Goal: Task Accomplishment & Management: Use online tool/utility

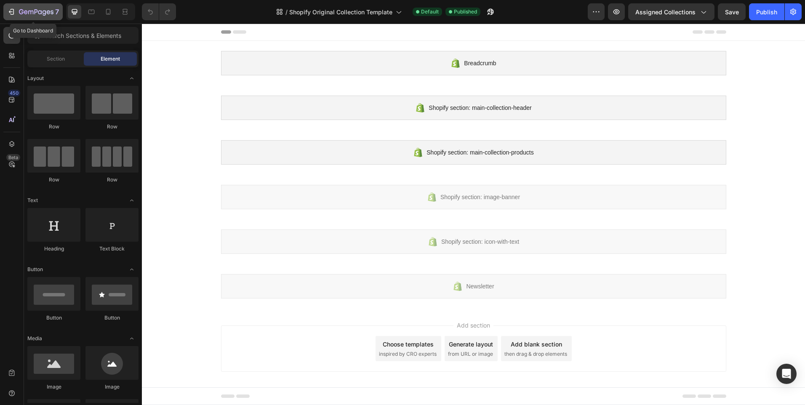
click at [16, 11] on div "7" at bounding box center [33, 12] width 52 height 10
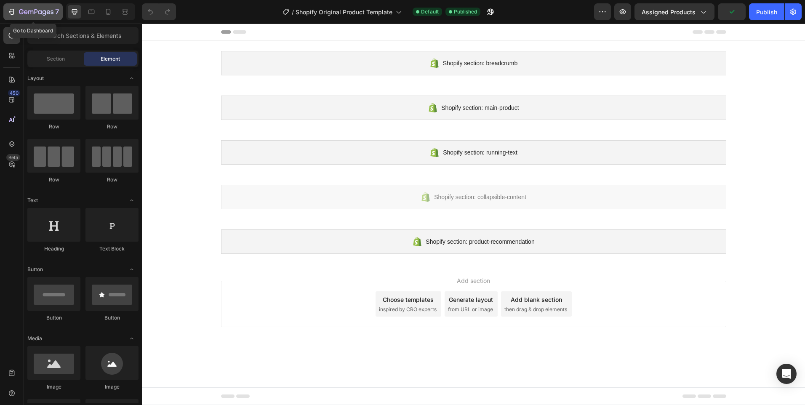
click at [23, 11] on icon "button" at bounding box center [21, 11] width 5 height 5
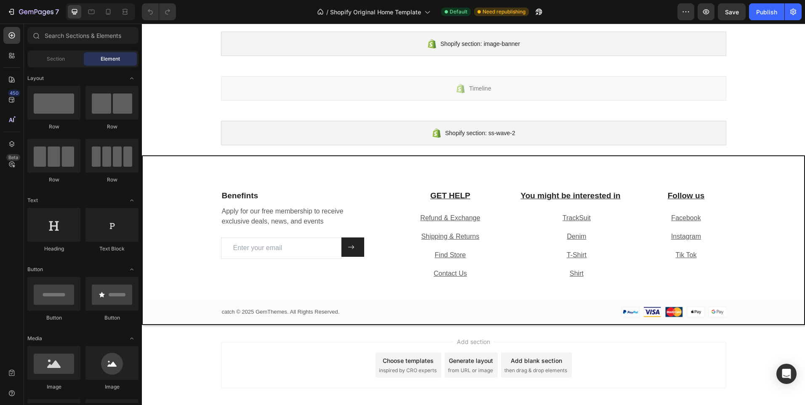
scroll to position [441, 0]
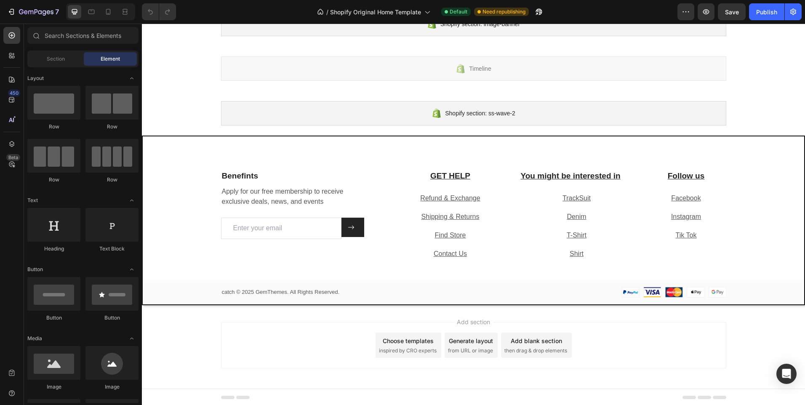
click at [383, 254] on div "Benefints Heading Apply for our free membership to receive exclusive deals, new…" at bounding box center [473, 215] width 505 height 90
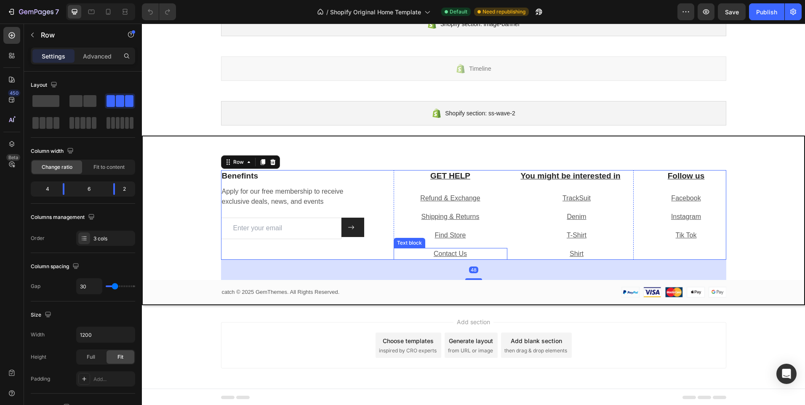
click at [402, 252] on p "Contact Us" at bounding box center [451, 254] width 112 height 10
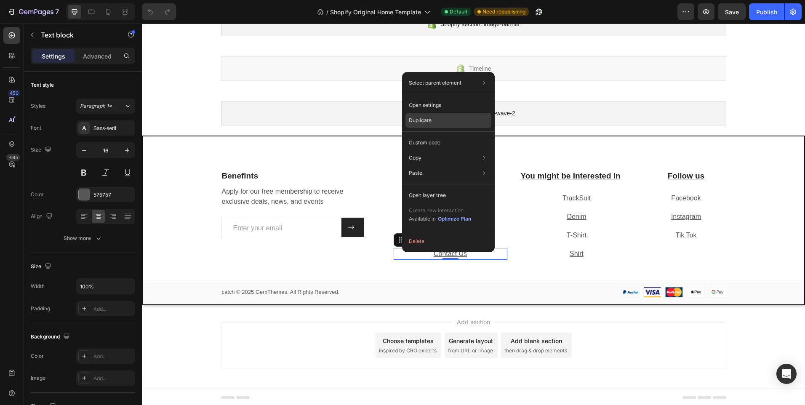
click at [419, 119] on p "Duplicate" at bounding box center [420, 121] width 23 height 8
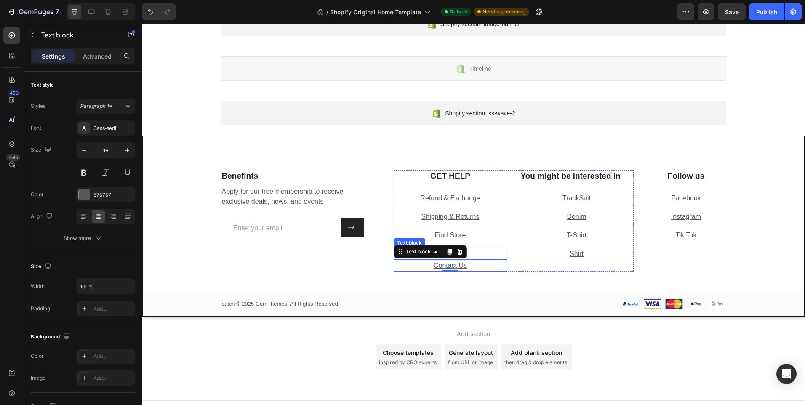
click at [481, 255] on p "Contact Us" at bounding box center [451, 254] width 112 height 10
click at [481, 267] on p "Contact Us" at bounding box center [451, 266] width 112 height 10
click at [481, 267] on p "Size Chart" at bounding box center [451, 266] width 112 height 10
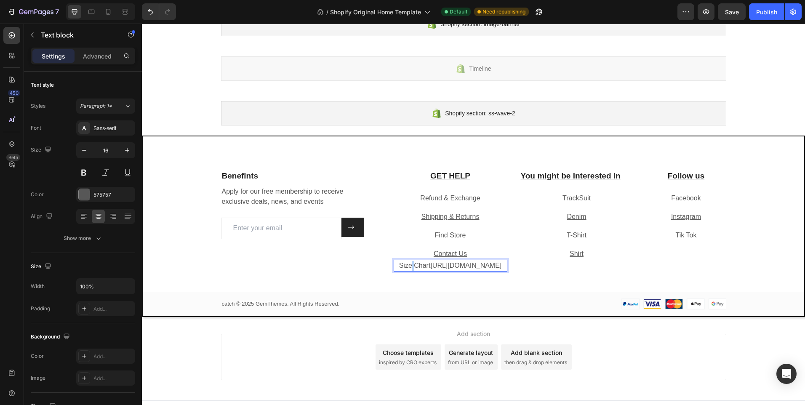
click at [481, 267] on p "Size Chart https://www.catcheg.com/pages/contact-us" at bounding box center [451, 266] width 112 height 10
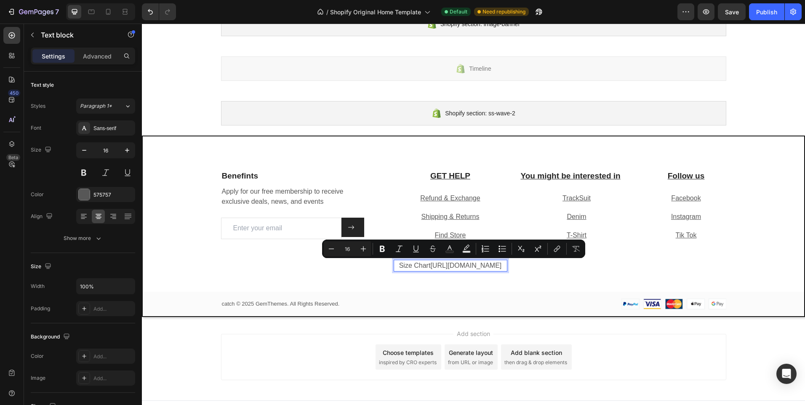
click at [474, 269] on link "https://www.catcheg.com/pages/contact-us" at bounding box center [465, 265] width 71 height 7
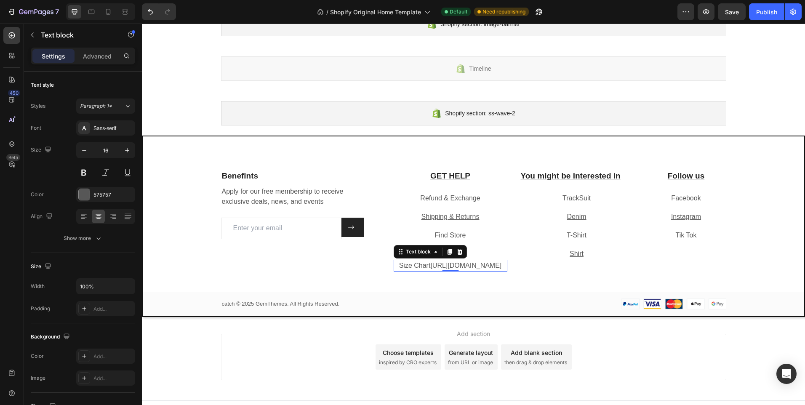
click at [462, 270] on p "Size Chart https://www.catcheg.com/pages/contact-us ⁠⁠⁠⁠⁠⁠⁠" at bounding box center [451, 266] width 112 height 10
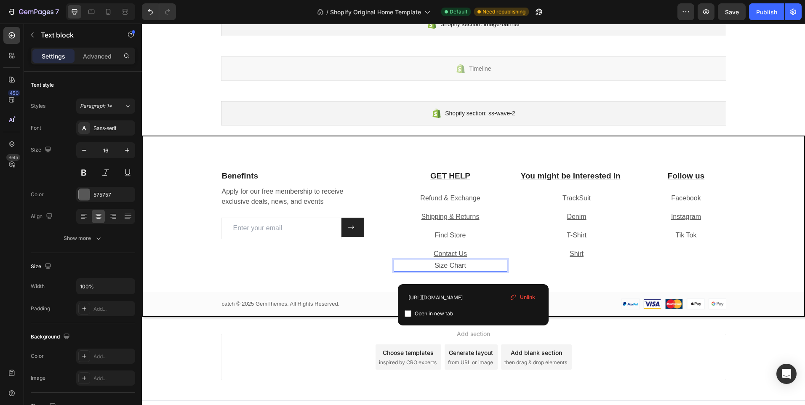
click at [448, 268] on p "Size Chart" at bounding box center [451, 266] width 112 height 10
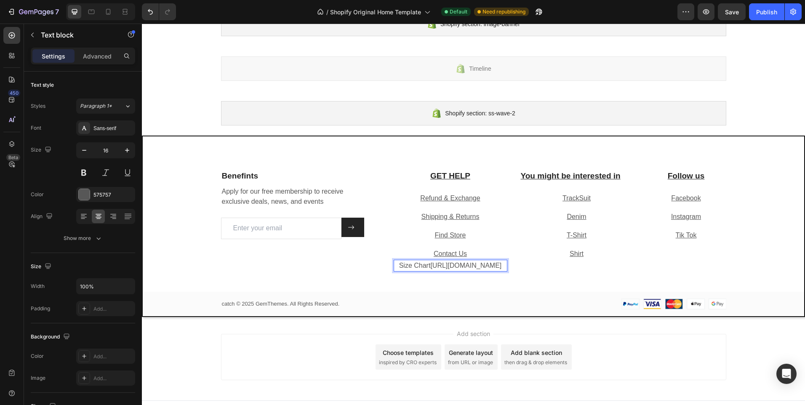
click at [382, 272] on div "Benefints Heading Apply for our free membership to receive exclusive deals, new…" at bounding box center [473, 221] width 505 height 102
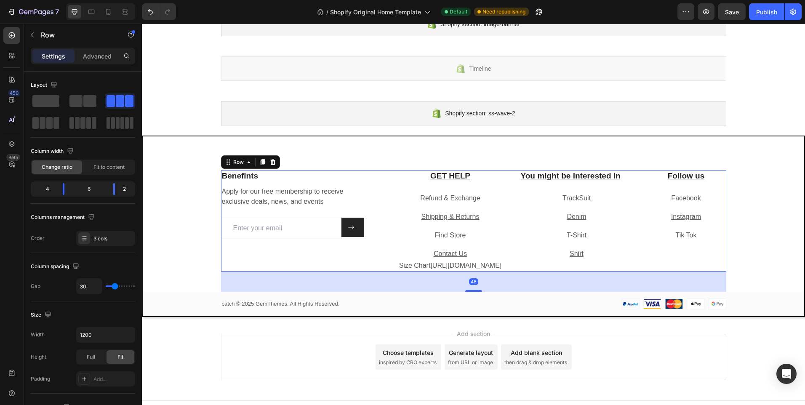
click at [445, 268] on p "Size Chart https://www.catcheg.com/pages/contact-us" at bounding box center [451, 266] width 112 height 10
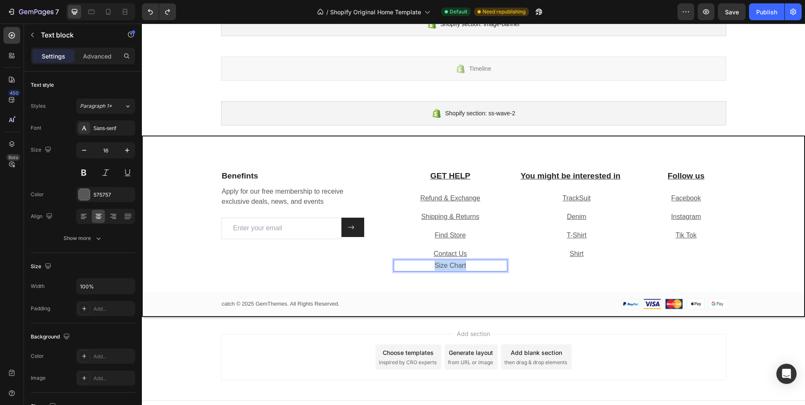
click at [445, 262] on p "Size Chart" at bounding box center [451, 266] width 112 height 10
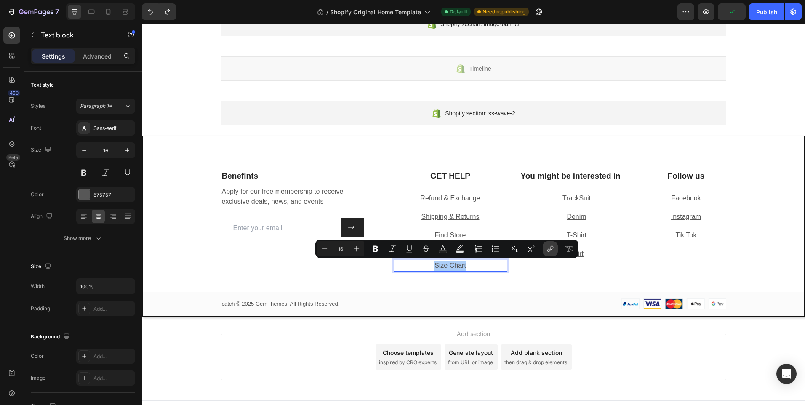
click at [550, 253] on icon "Editor contextual toolbar" at bounding box center [550, 249] width 8 height 8
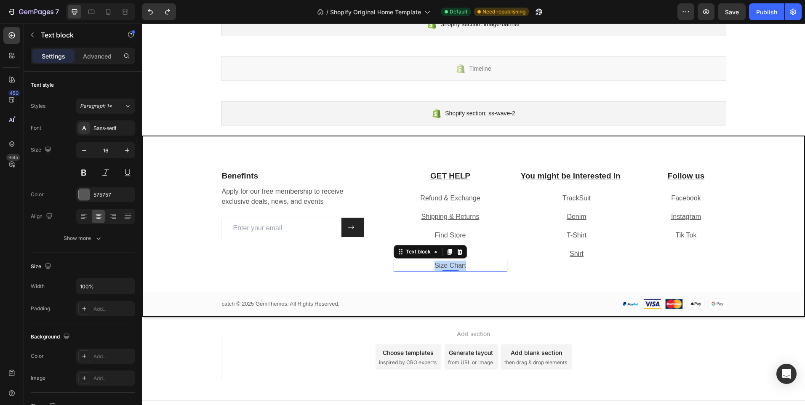
click at [448, 265] on p "Size Chart" at bounding box center [451, 266] width 112 height 10
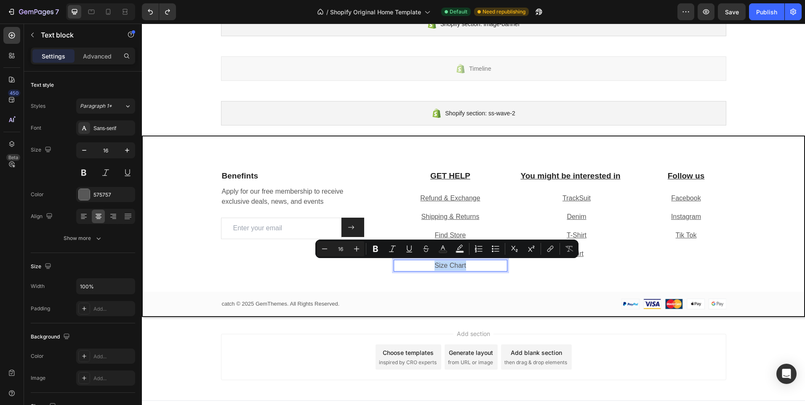
click at [448, 265] on p "Size Chart" at bounding box center [451, 266] width 112 height 10
click at [554, 250] on icon "Editor contextual toolbar" at bounding box center [550, 249] width 8 height 8
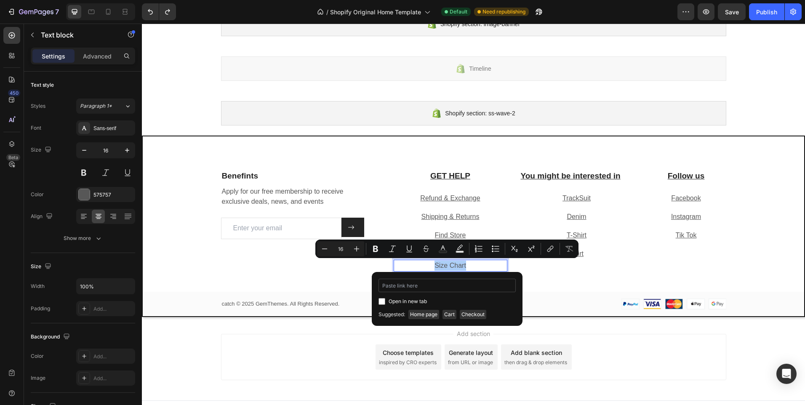
type input "https://www.catcheg.com/pages/size-chart"
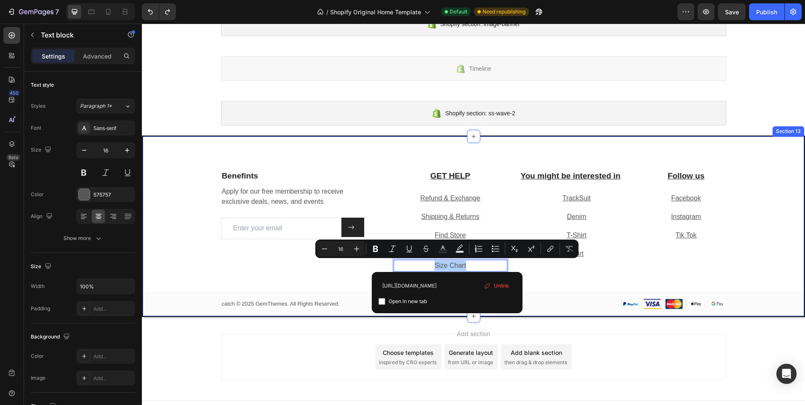
click at [344, 291] on div "Benefints Heading Apply for our free membership to receive exclusive deals, new…" at bounding box center [474, 243] width 662 height 146
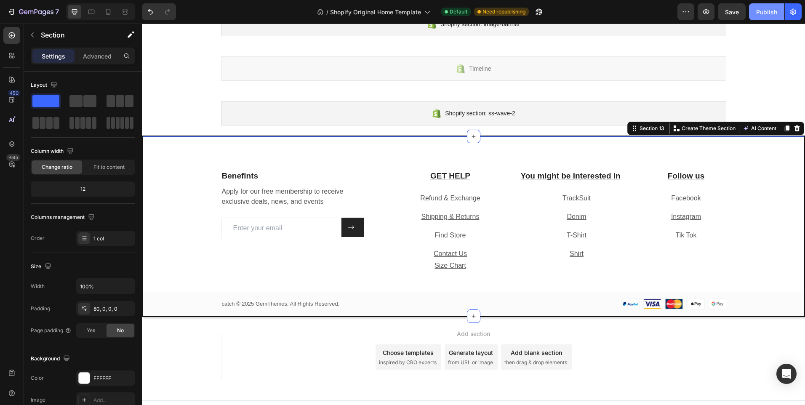
click at [767, 17] on button "Publish" at bounding box center [766, 11] width 35 height 17
